Goal: Task Accomplishment & Management: Manage account settings

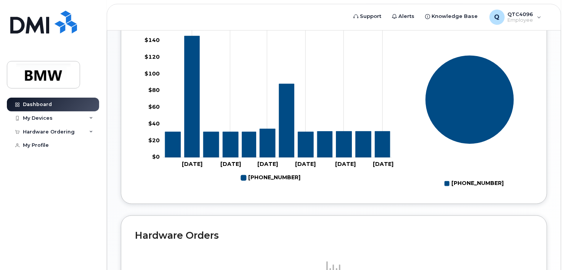
scroll to position [307, 0]
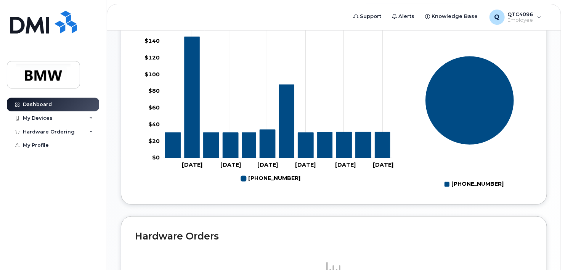
click at [322, 191] on rect at bounding box center [266, 105] width 263 height 172
click at [56, 114] on div "My Devices" at bounding box center [53, 118] width 92 height 14
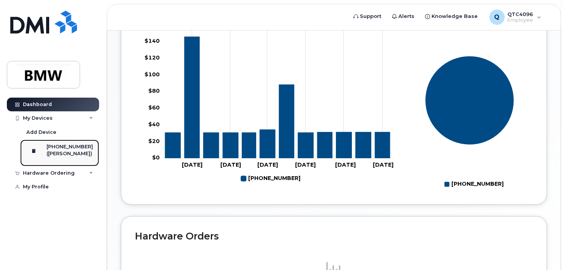
click at [58, 143] on div "[PHONE_NUMBER]" at bounding box center [70, 146] width 47 height 7
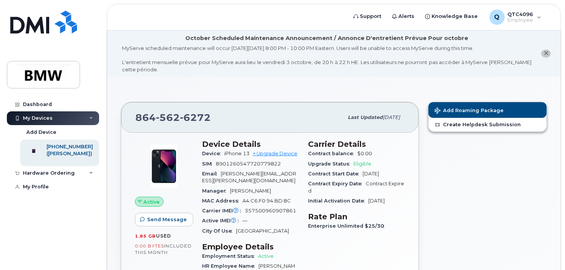
click at [333, 238] on div "Carrier Details Contract balance $0.00 Upgrade Status Eligible Contract Start D…" at bounding box center [357, 229] width 106 height 189
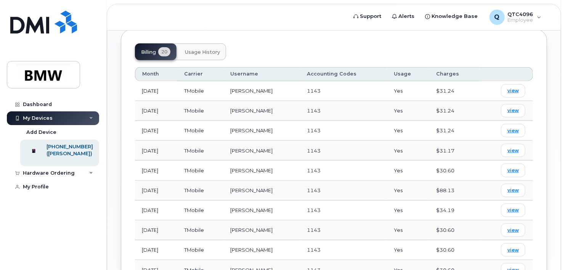
scroll to position [334, 0]
click at [520, 184] on link "view" at bounding box center [513, 190] width 24 height 13
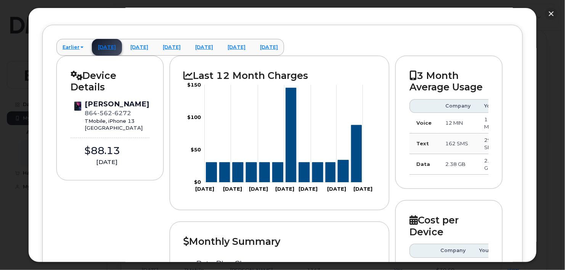
scroll to position [57, 0]
click at [553, 14] on button "button" at bounding box center [552, 14] width 12 height 12
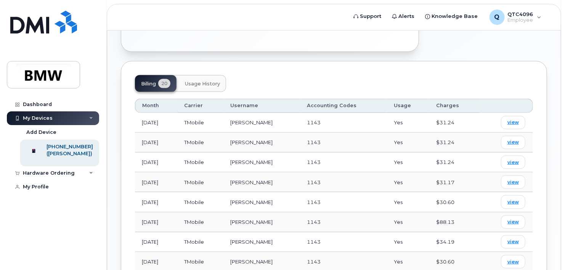
scroll to position [295, 0]
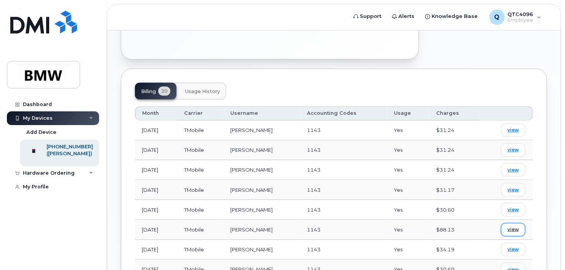
click at [508, 226] on span "view" at bounding box center [513, 229] width 11 height 7
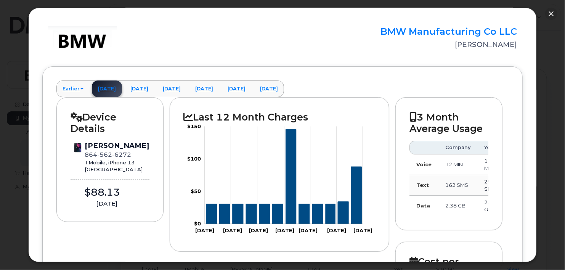
scroll to position [14, 0]
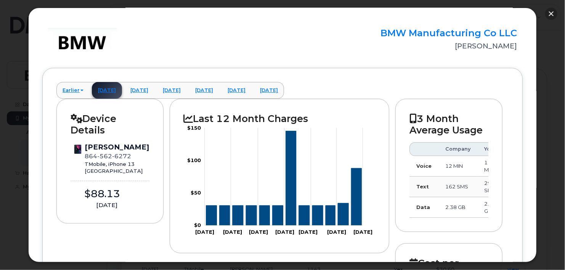
click at [547, 16] on button "button" at bounding box center [552, 14] width 12 height 12
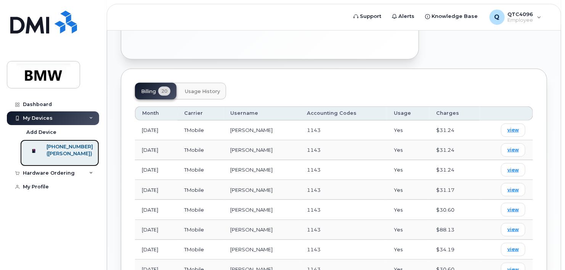
click at [58, 156] on div "([PERSON_NAME])" at bounding box center [70, 153] width 47 height 7
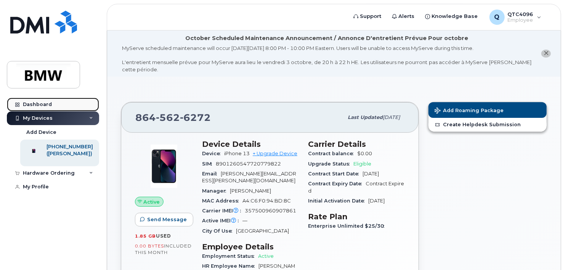
click at [21, 104] on div at bounding box center [17, 104] width 8 height 6
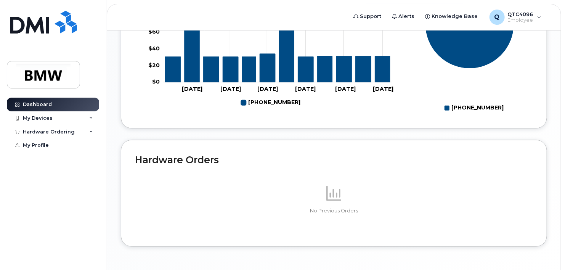
scroll to position [429, 0]
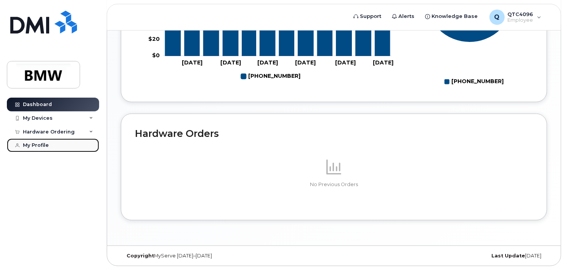
click at [39, 147] on div "My Profile" at bounding box center [36, 145] width 26 height 6
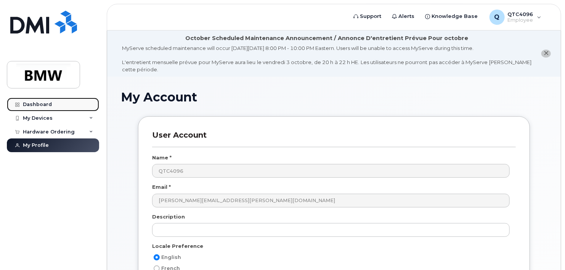
click at [21, 103] on link "Dashboard" at bounding box center [53, 105] width 92 height 14
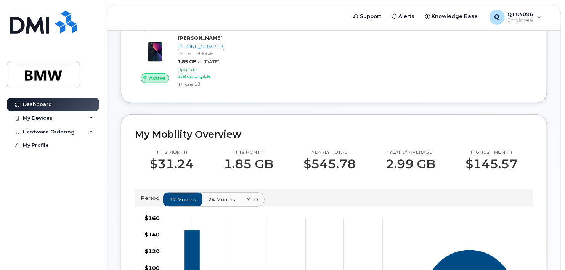
scroll to position [111, 0]
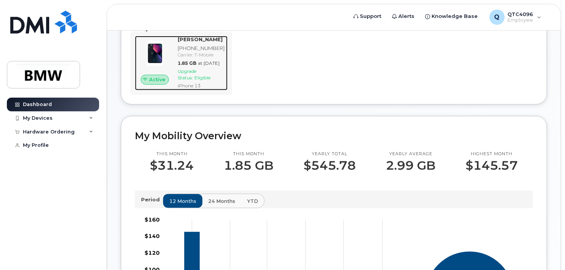
click at [197, 66] on span "1.85 GB" at bounding box center [187, 63] width 19 height 6
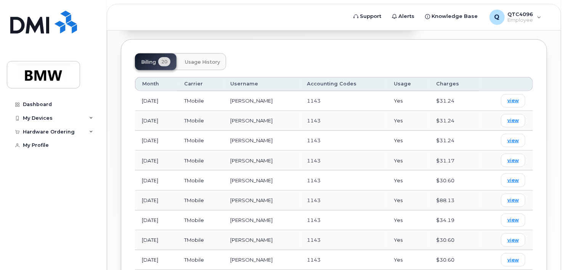
scroll to position [324, 0]
click at [201, 60] on span "Usage History" at bounding box center [202, 63] width 35 height 6
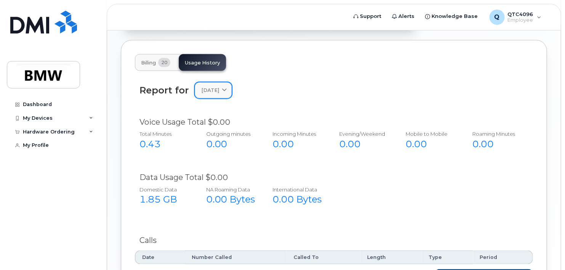
click at [212, 87] on span "September 2025" at bounding box center [210, 90] width 18 height 7
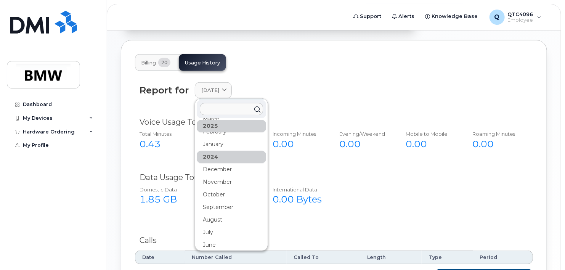
scroll to position [152, 0]
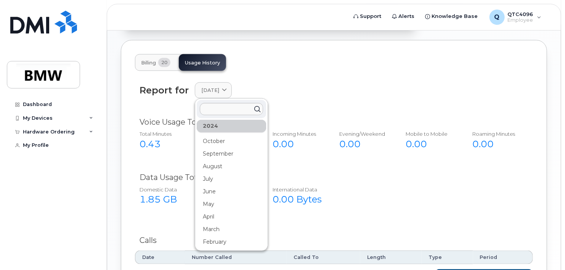
click at [282, 55] on div "Billing 20 Usage History" at bounding box center [334, 62] width 398 height 17
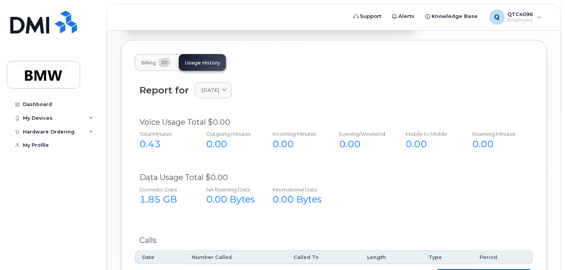
click at [148, 54] on button "Billing 20" at bounding box center [156, 62] width 42 height 17
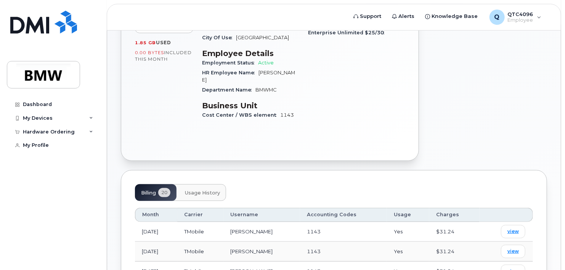
scroll to position [0, 0]
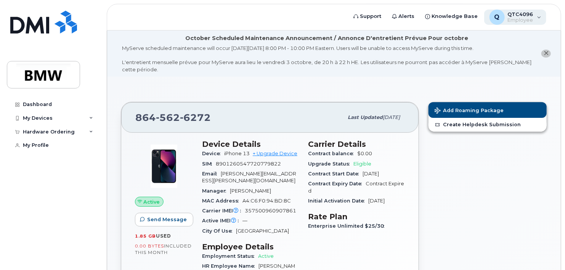
click at [530, 19] on span "Employee" at bounding box center [521, 20] width 26 height 6
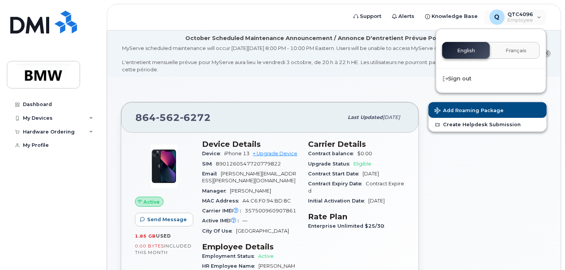
scroll to position [236, 0]
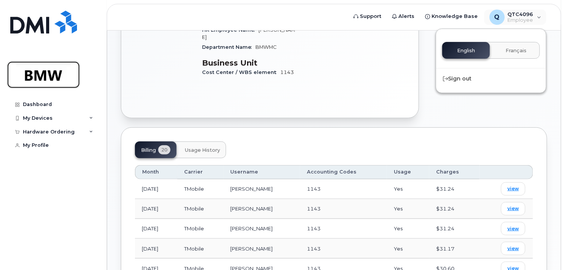
click at [63, 79] on img at bounding box center [43, 75] width 59 height 22
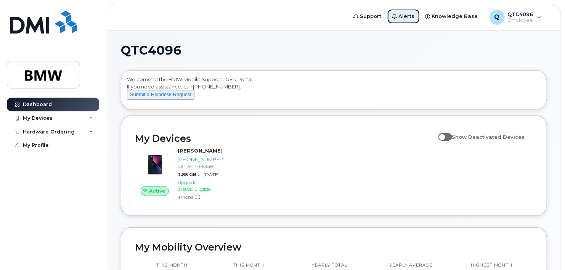
click at [404, 10] on link "Alerts" at bounding box center [403, 16] width 33 height 15
